Goal: Obtain resource: Obtain resource

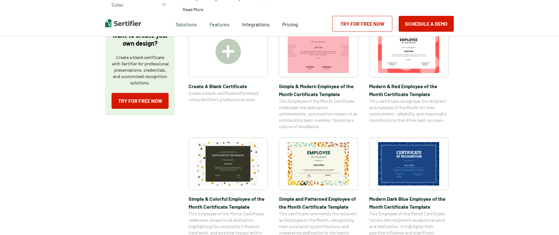
scroll to position [127, 0]
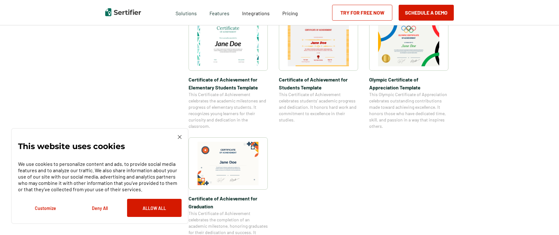
scroll to position [507, 0]
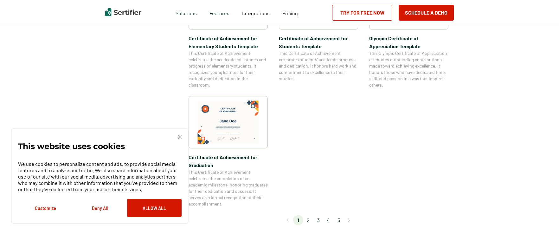
click at [309, 219] on li "2" at bounding box center [308, 220] width 10 height 10
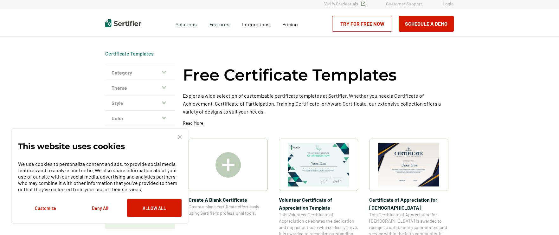
scroll to position [32, 0]
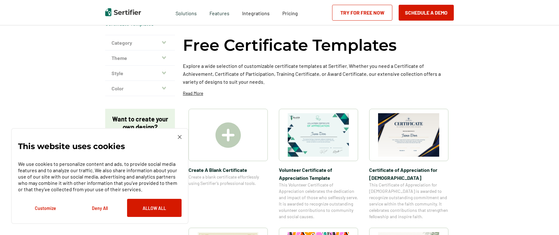
click at [394, 150] on img at bounding box center [408, 134] width 61 height 43
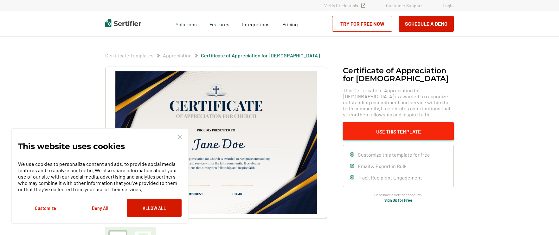
click at [413, 130] on button "Use This Template" at bounding box center [398, 131] width 111 height 18
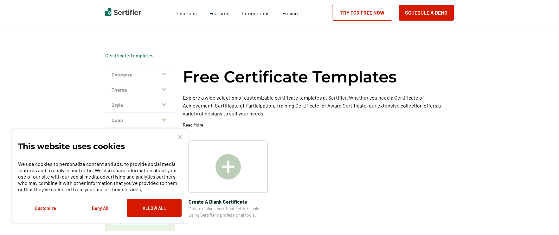
scroll to position [32, 0]
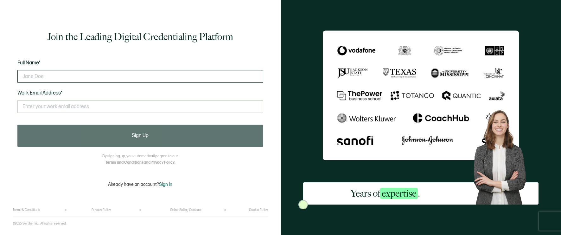
click at [137, 81] on input "text" at bounding box center [140, 76] width 246 height 13
click at [54, 76] on input "text" at bounding box center [140, 76] width 246 height 13
type input "[PERSON_NAME]"
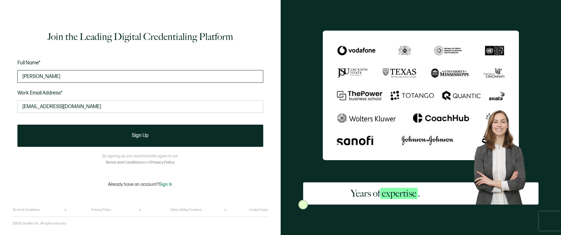
type input "[EMAIL_ADDRESS][DOMAIN_NAME]"
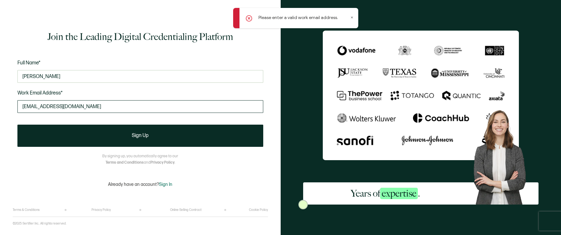
click at [90, 105] on input "[EMAIL_ADDRESS][DOMAIN_NAME]" at bounding box center [140, 106] width 246 height 13
